Goal: Information Seeking & Learning: Compare options

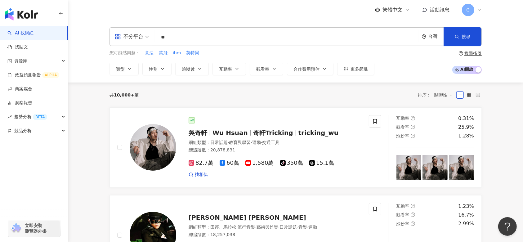
type input "*"
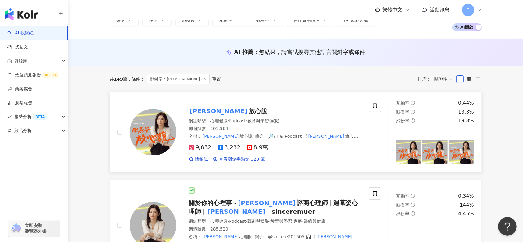
scroll to position [82, 0]
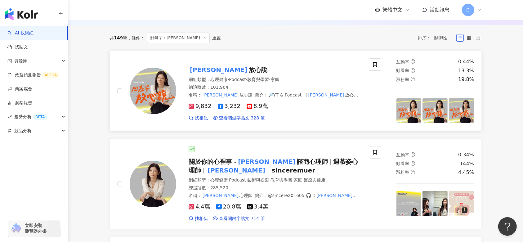
type input "***"
click at [249, 71] on span "放心說" at bounding box center [258, 69] width 19 height 7
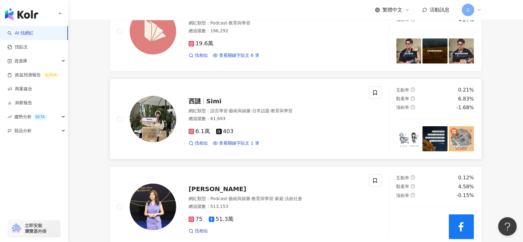
scroll to position [413, 0]
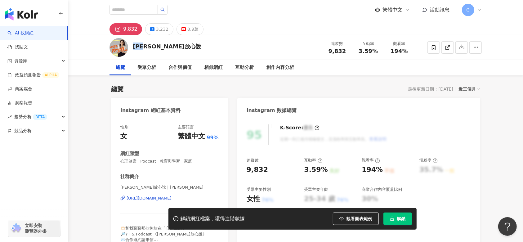
drag, startPoint x: 134, startPoint y: 45, endPoint x: 149, endPoint y: 47, distance: 15.3
click at [149, 47] on div "周慕姿放心說" at bounding box center [167, 46] width 68 height 8
copy div "周慕姿"
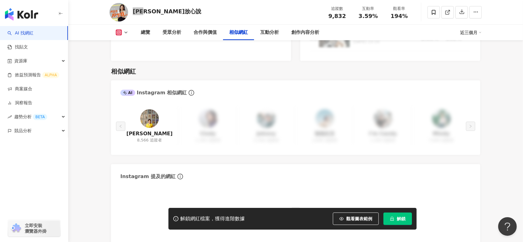
scroll to position [992, 0]
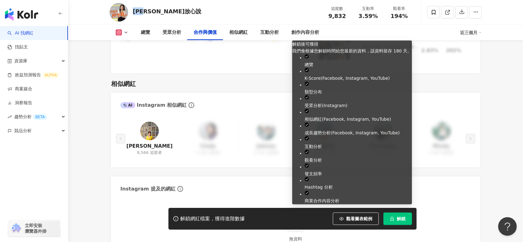
click at [398, 222] on button "解鎖" at bounding box center [397, 218] width 29 height 12
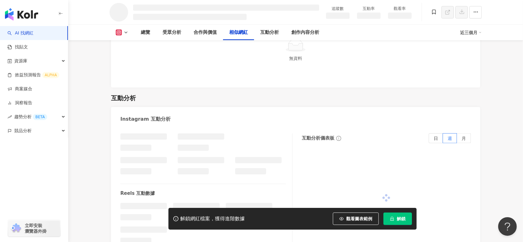
scroll to position [852, 0]
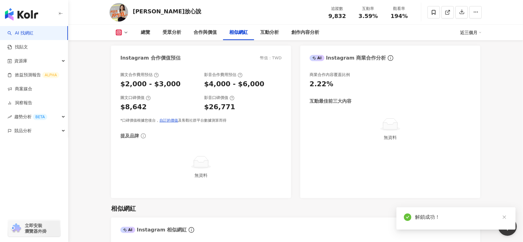
scroll to position [1002, 0]
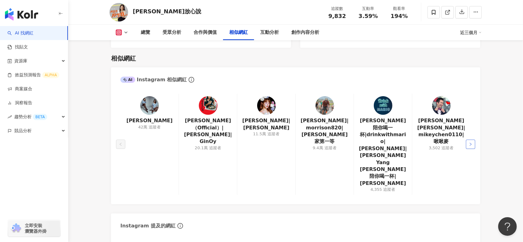
click at [470, 143] on icon "right" at bounding box center [470, 144] width 2 height 3
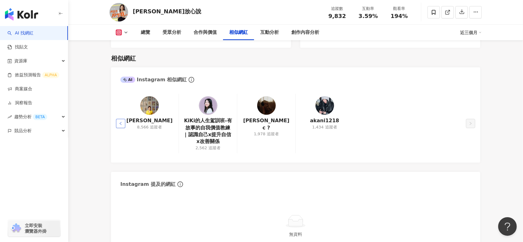
click at [119, 125] on icon "left" at bounding box center [121, 123] width 4 height 4
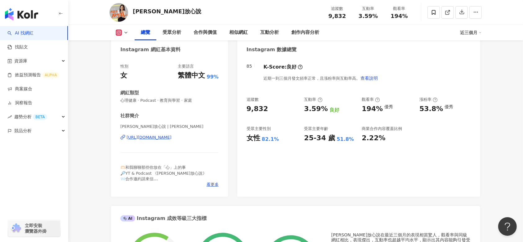
scroll to position [0, 0]
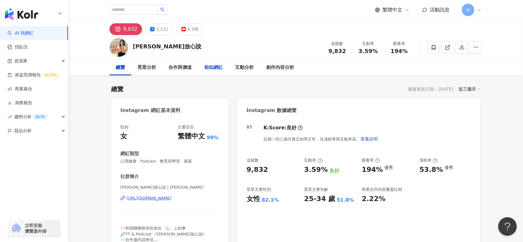
click at [212, 66] on div "相似網紅" at bounding box center [213, 67] width 19 height 7
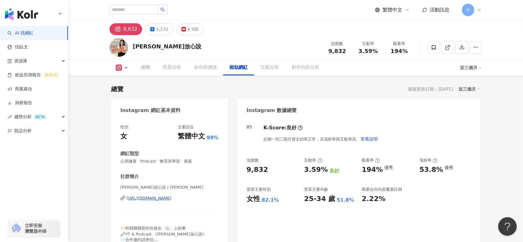
scroll to position [1011, 0]
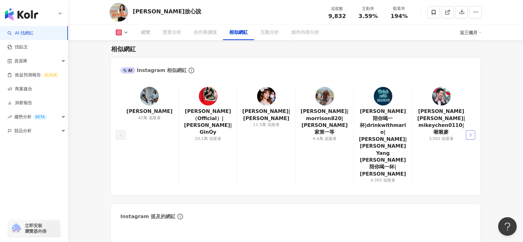
click at [471, 130] on button "button" at bounding box center [469, 134] width 9 height 9
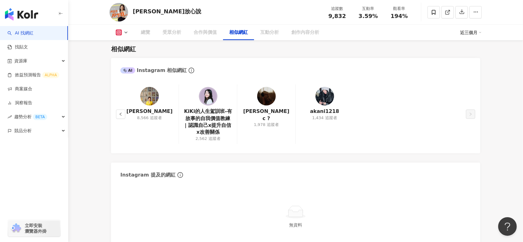
click at [471, 121] on div "黃小胖 8,566 追蹤者 KiKi的人生駕訓班-有故事的自我價值教練 | 認識自己x提升自信x改善關係 2,562 追蹤者 王彥承 ʏ ᴄ ? 1,978 …" at bounding box center [295, 115] width 369 height 75
click at [206, 35] on div "合作與價值" at bounding box center [204, 32] width 23 height 7
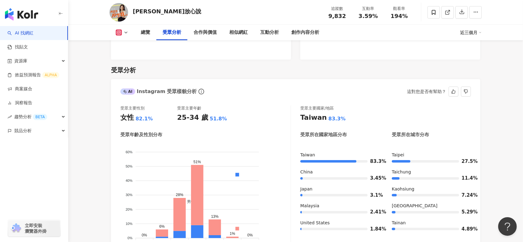
scroll to position [550, 0]
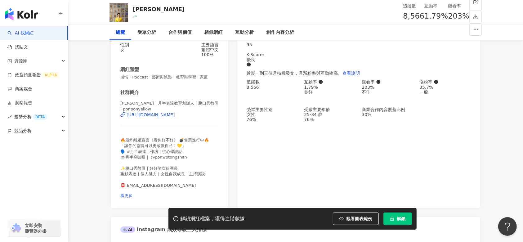
scroll to position [206, 0]
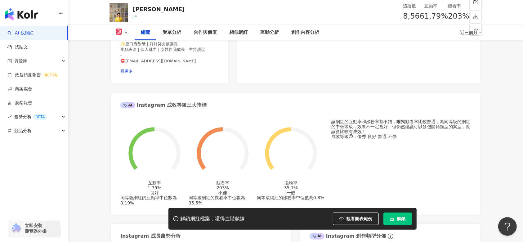
click at [149, 13] on div "[PERSON_NAME]" at bounding box center [159, 9] width 52 height 8
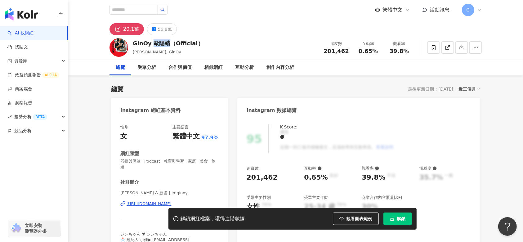
drag, startPoint x: 153, startPoint y: 41, endPoint x: 166, endPoint y: 41, distance: 13.0
click at [166, 41] on div "GinOy 歐陽靖（Official）" at bounding box center [168, 43] width 71 height 8
copy div "歐陽靖"
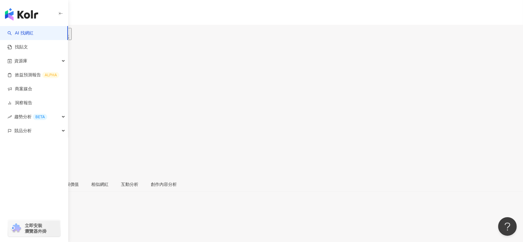
scroll to position [124, 0]
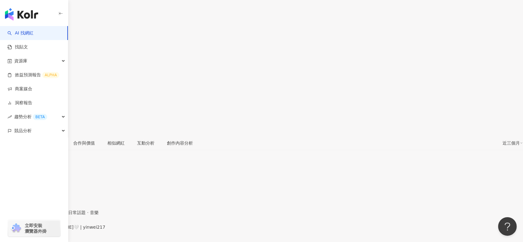
scroll to position [0, 0]
